Goal: Check status: Check status

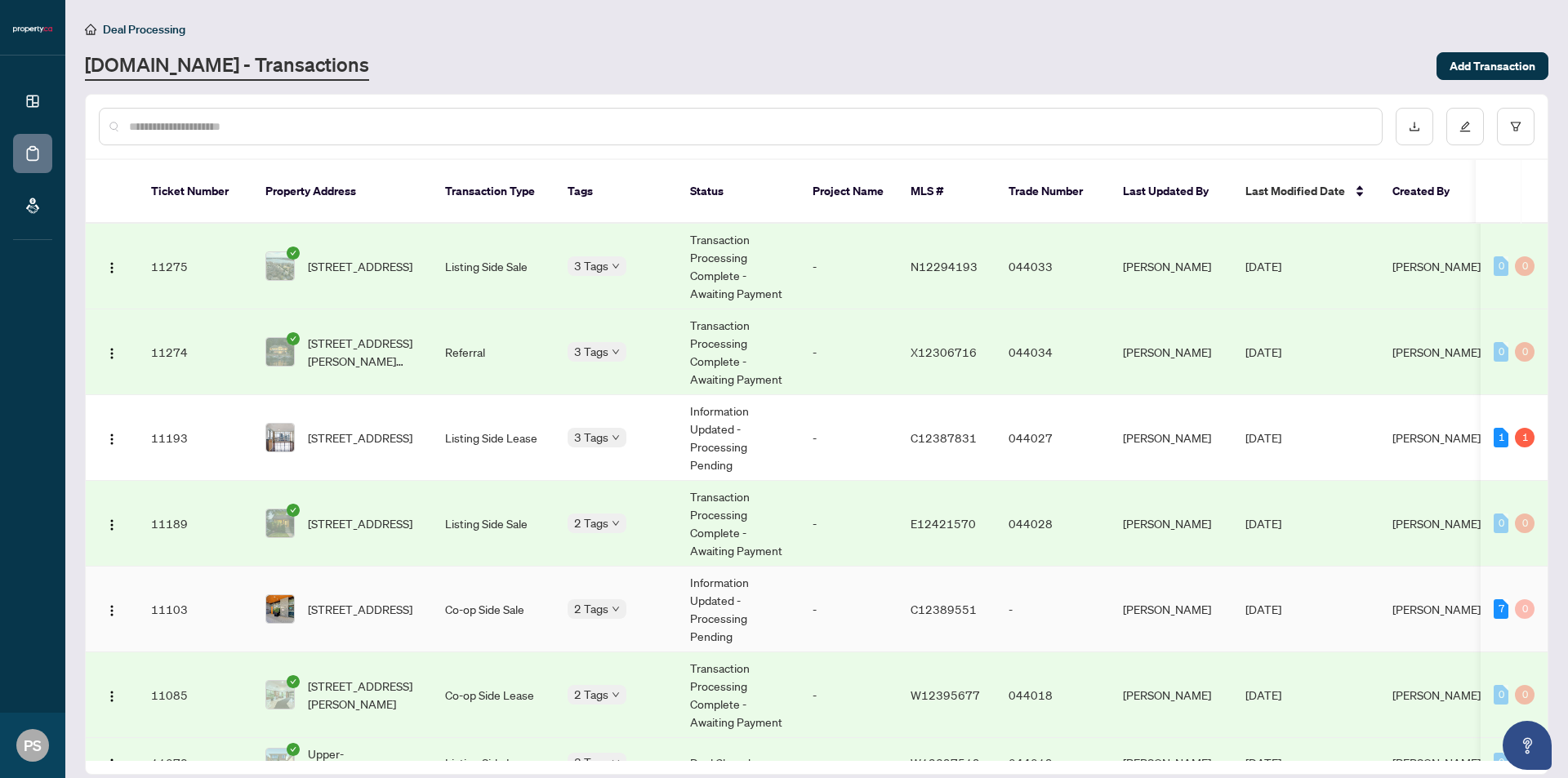
click at [592, 588] on div "Deposit Submitted Submitted for Review" at bounding box center [649, 611] width 163 height 66
click at [584, 415] on div "Requires Additional Docs Pending Confirmation of Closing Submitted for Review" at bounding box center [649, 453] width 163 height 92
click at [578, 504] on div "Approved Pending Confirmation of Closing" at bounding box center [649, 525] width 163 height 66
click at [601, 246] on div "Approved Pending PRR Review Pending Payment" at bounding box center [649, 282] width 163 height 92
click at [0, 0] on div "Deposit Submitted" at bounding box center [0, 0] width 0 height 0
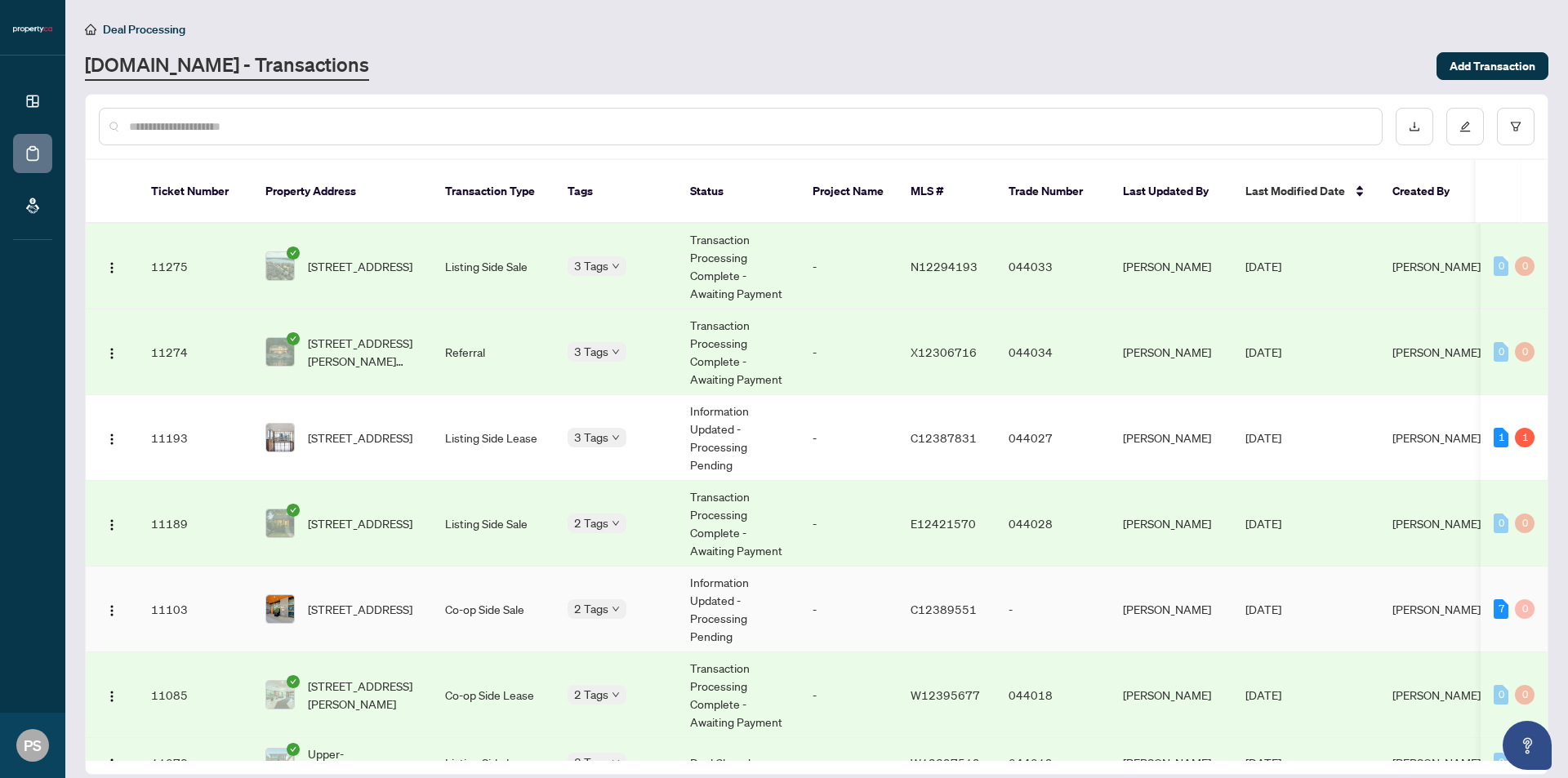
click at [496, 573] on td "Co-op Side Sale" at bounding box center [493, 609] width 122 height 85
